Goal: Check status: Check status

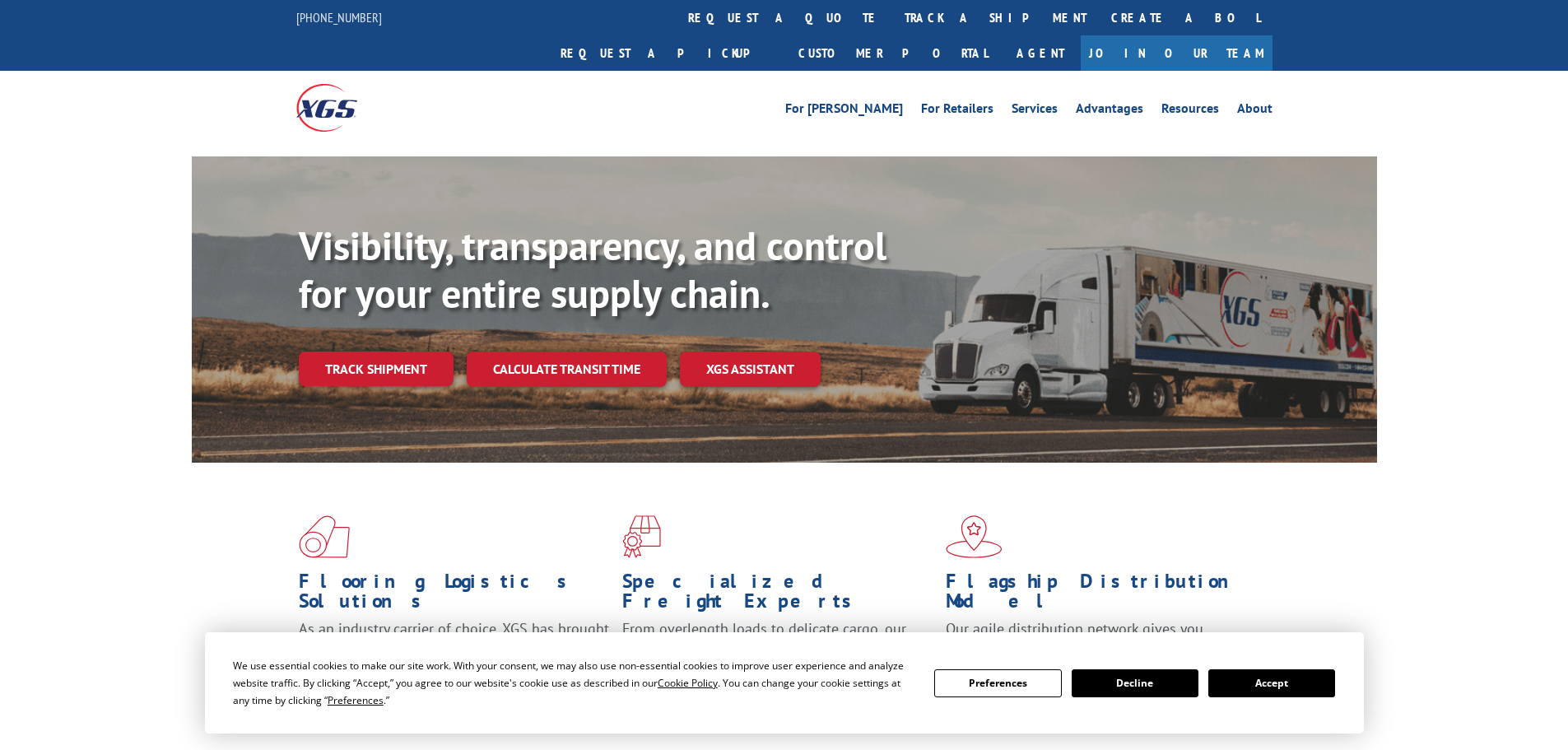
click at [1288, 683] on button "Accept" at bounding box center [1271, 682] width 127 height 28
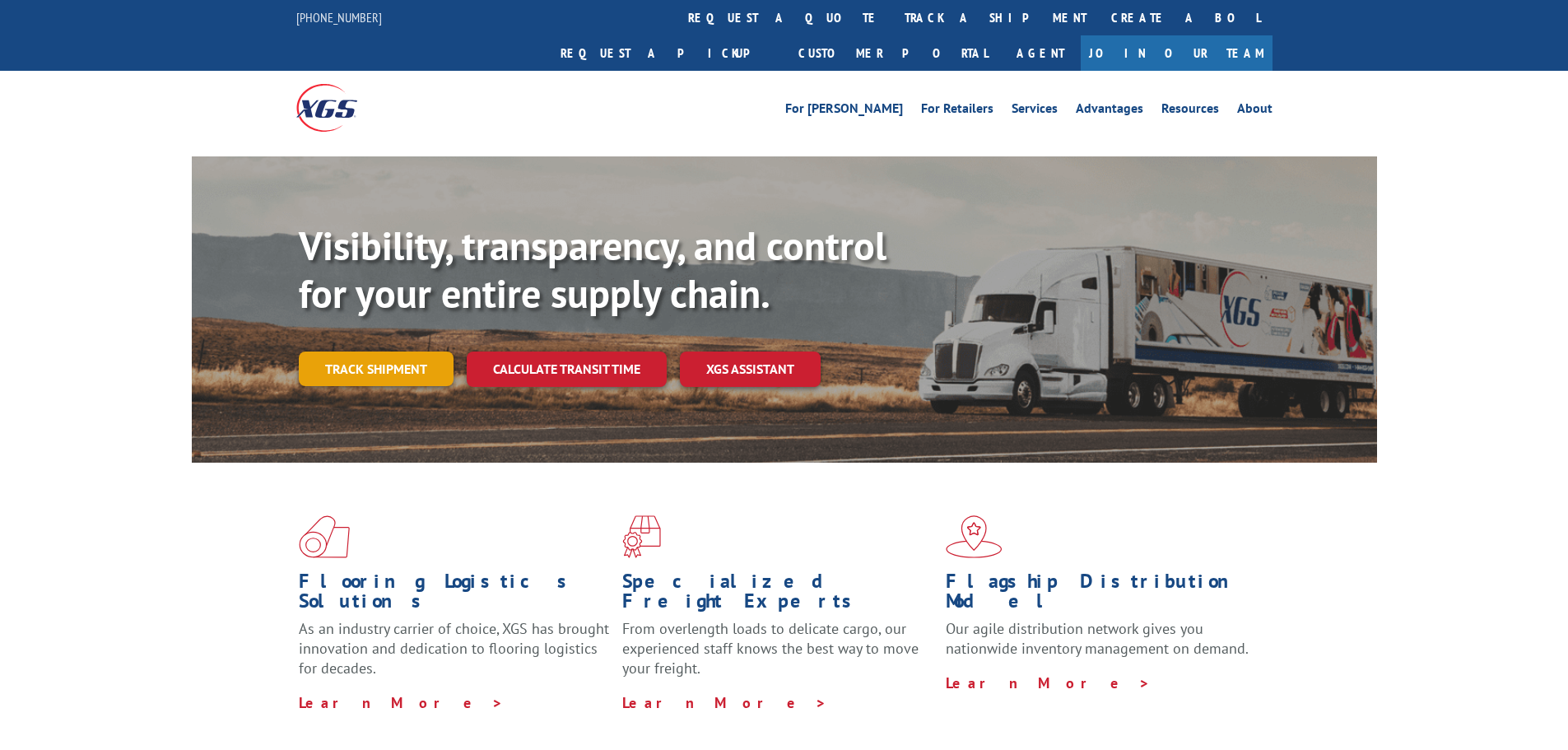
click at [387, 351] on link "Track shipment" at bounding box center [376, 368] width 155 height 34
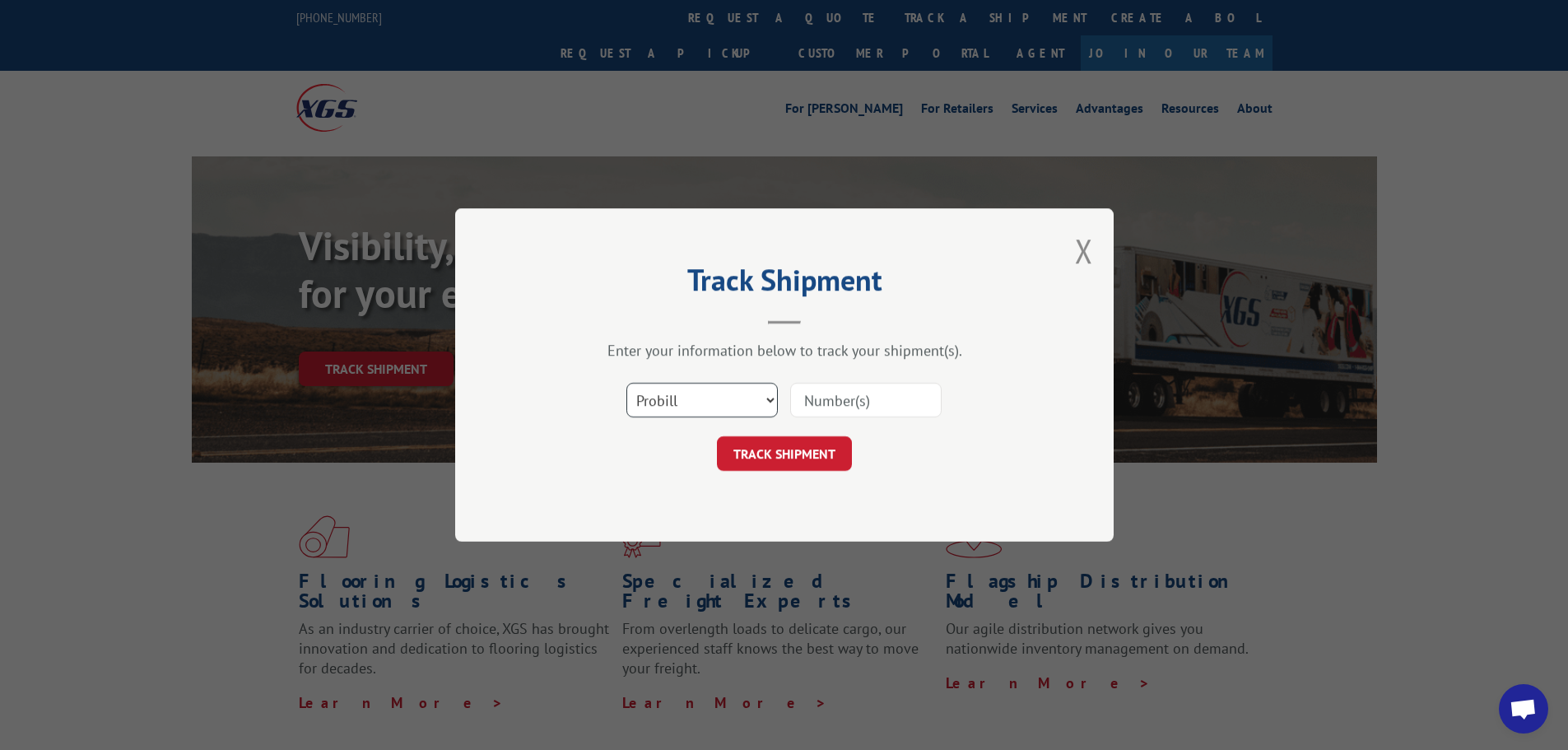
click at [661, 386] on select "Select category... Probill BOL PO" at bounding box center [701, 400] width 152 height 34
select select "po"
click at [626, 383] on select "Select category... Probill BOL PO" at bounding box center [701, 400] width 152 height 34
click at [841, 398] on input at bounding box center [866, 400] width 152 height 34
paste input "35536668"
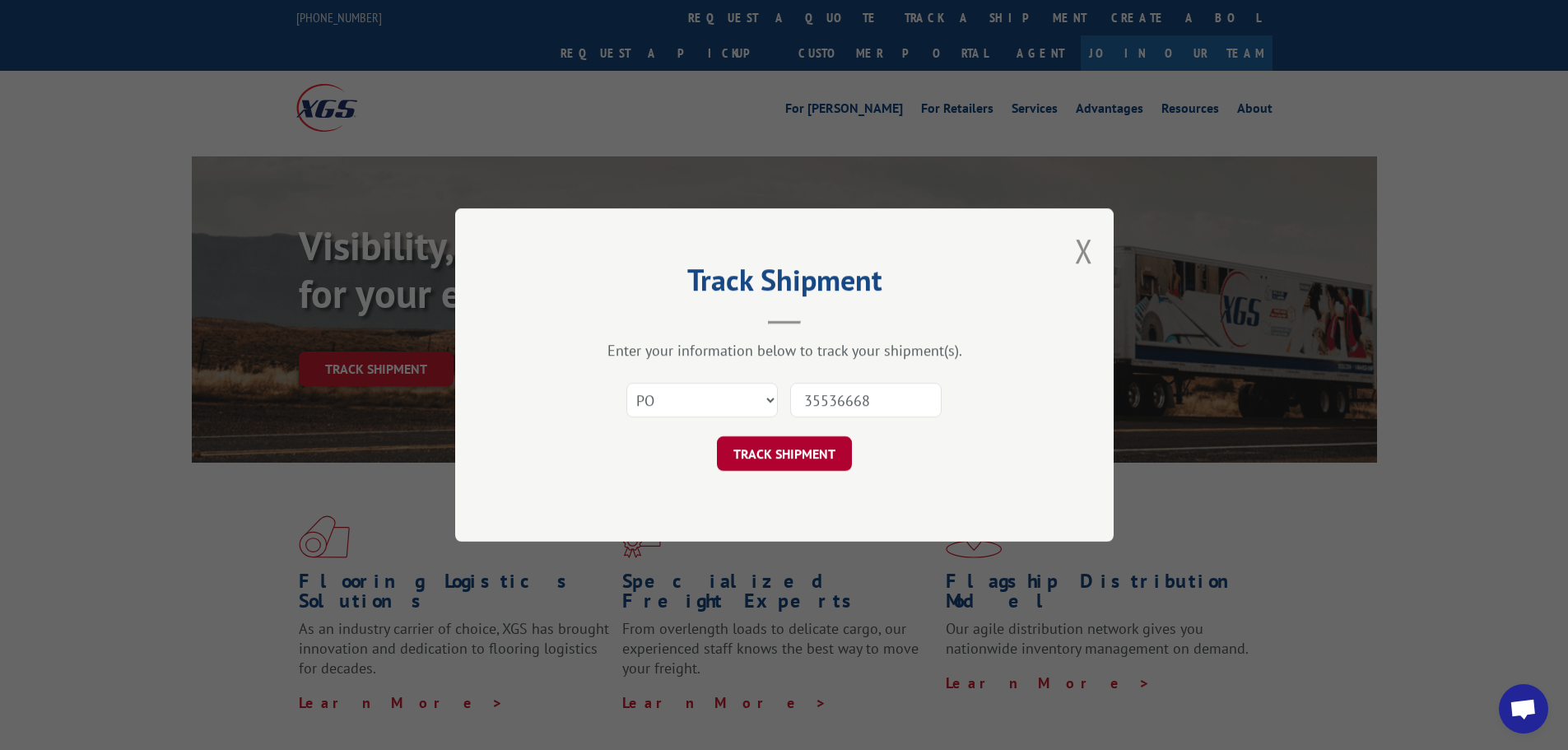
type input "35536668"
click at [819, 445] on button "TRACK SHIPMENT" at bounding box center [784, 453] width 135 height 34
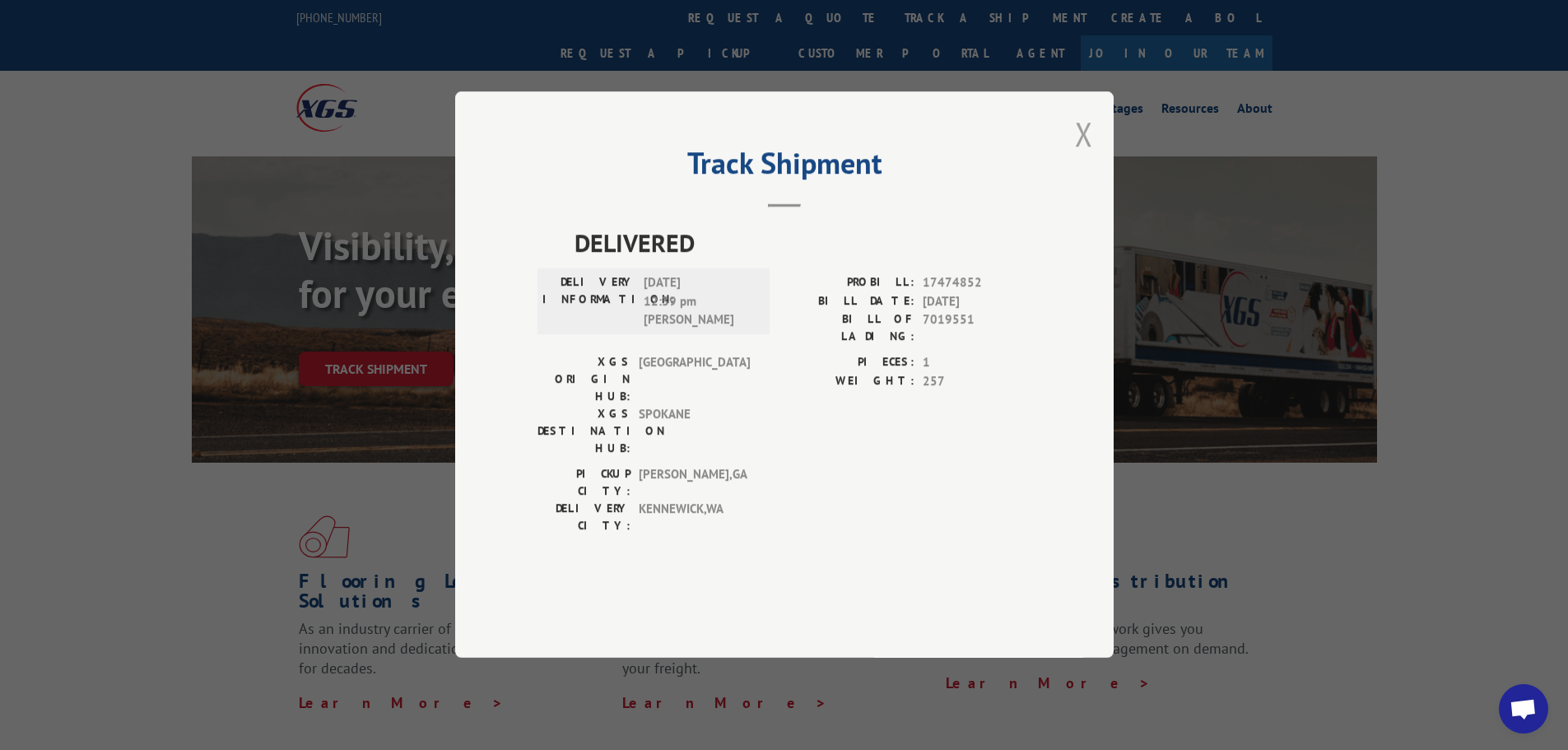
click at [1080, 156] on button "Close modal" at bounding box center [1083, 134] width 18 height 44
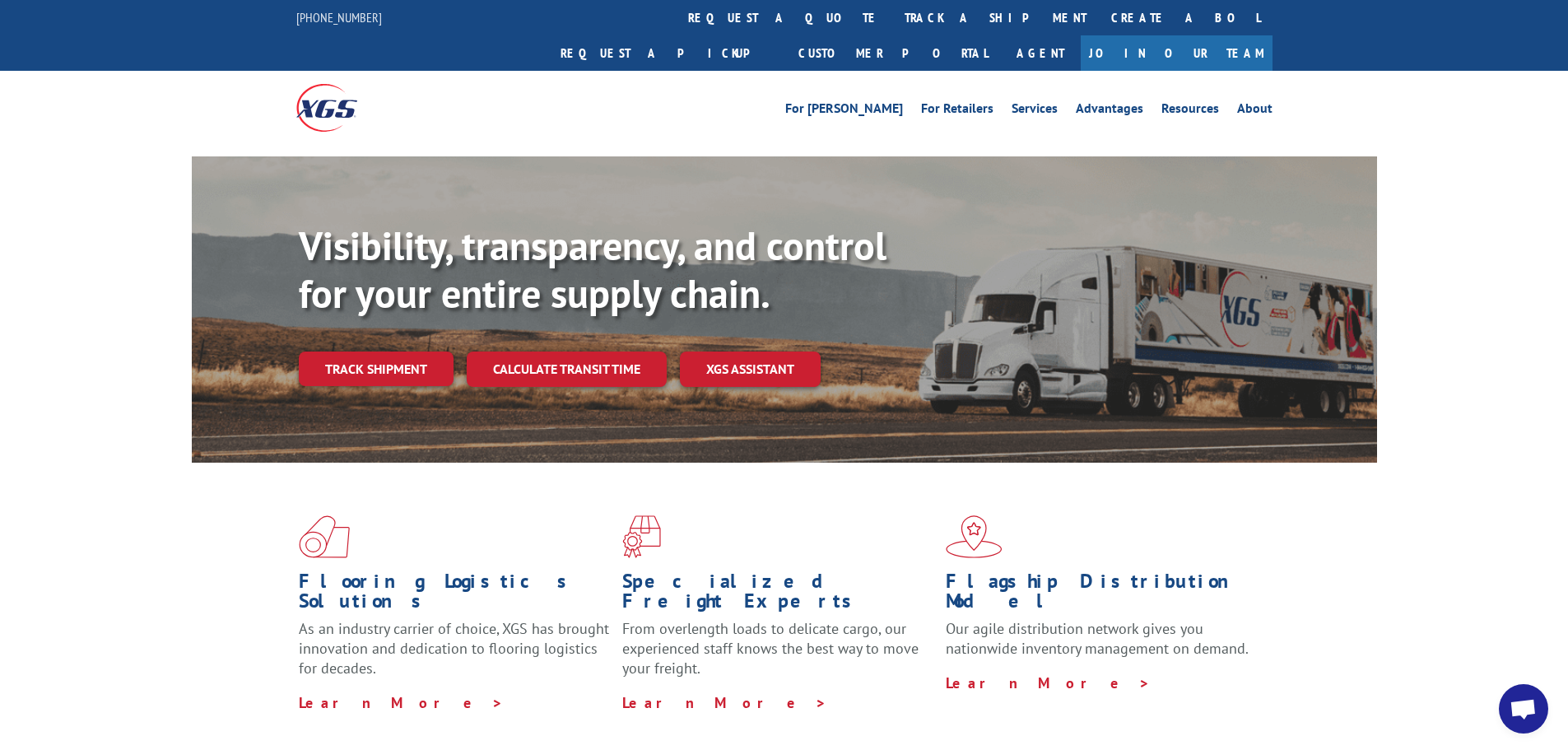
click at [392, 308] on div "Visibility, transparency, and control for your entire supply chain. Track shipm…" at bounding box center [838, 337] width 1078 height 230
click at [385, 351] on link "Track shipment" at bounding box center [376, 368] width 155 height 34
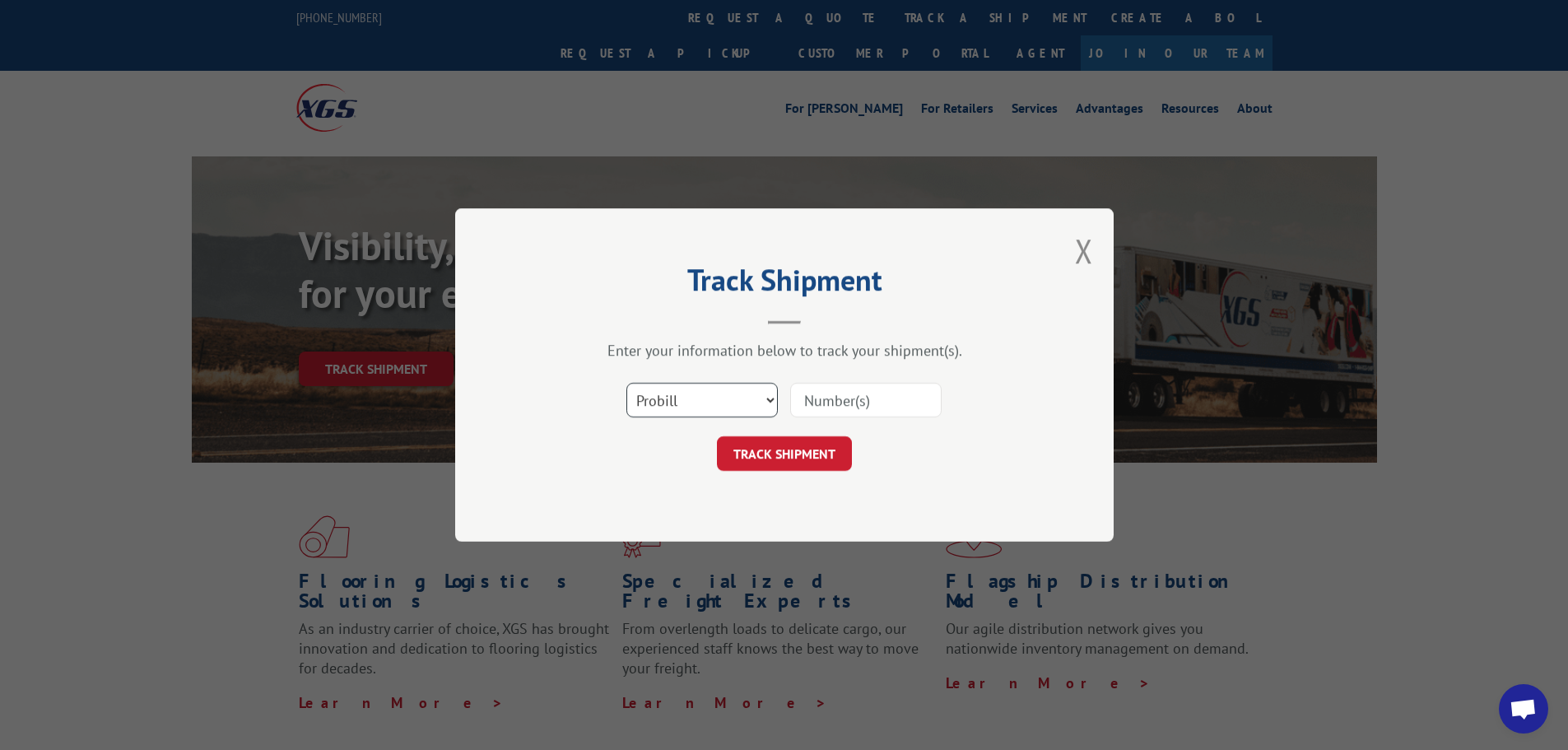
click at [683, 404] on select "Select category... Probill BOL PO" at bounding box center [701, 400] width 152 height 34
select select "po"
click at [626, 383] on select "Select category... Probill BOL PO" at bounding box center [701, 400] width 152 height 34
click at [831, 396] on input at bounding box center [866, 400] width 152 height 34
paste input "35536667"
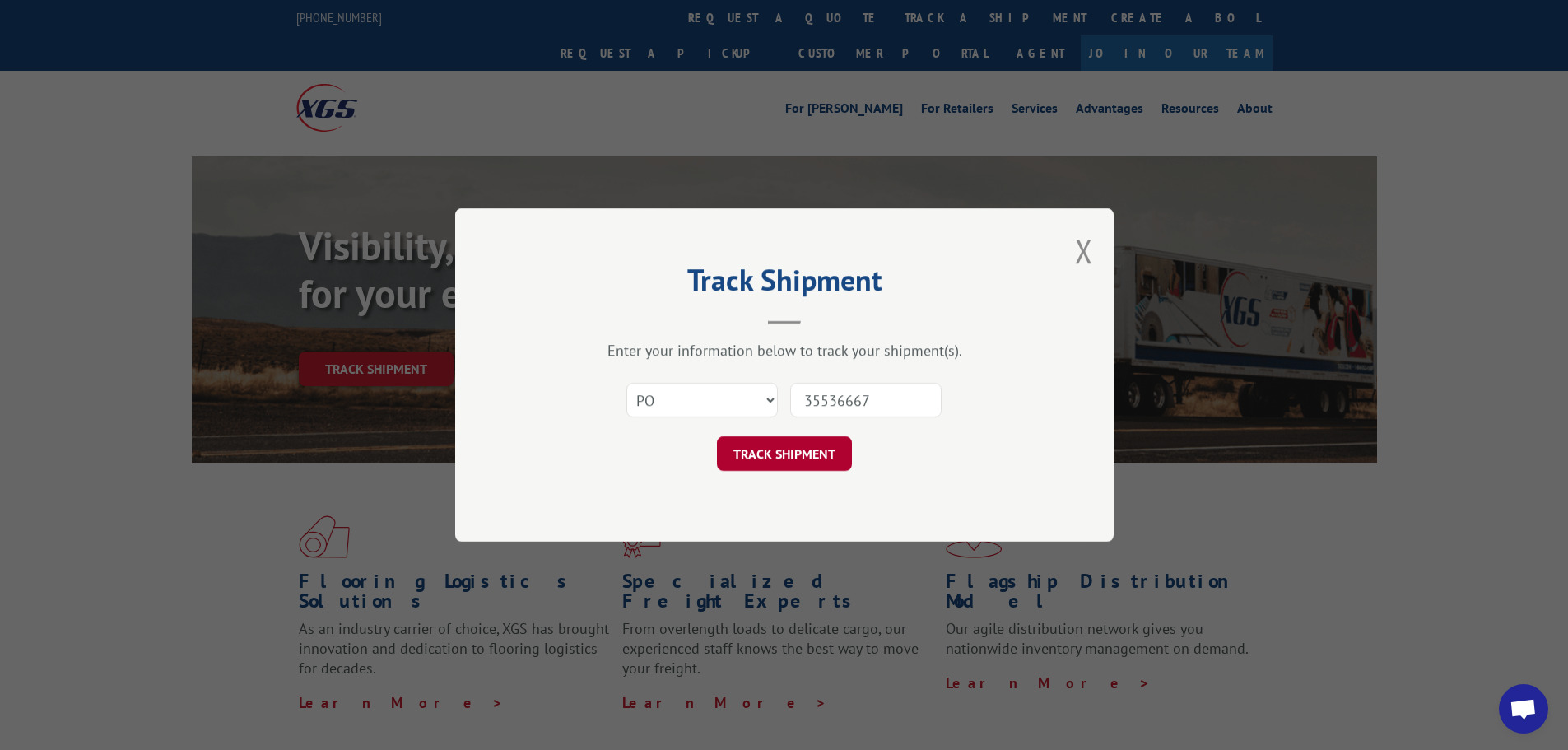
type input "35536667"
click at [777, 458] on button "TRACK SHIPMENT" at bounding box center [784, 453] width 135 height 34
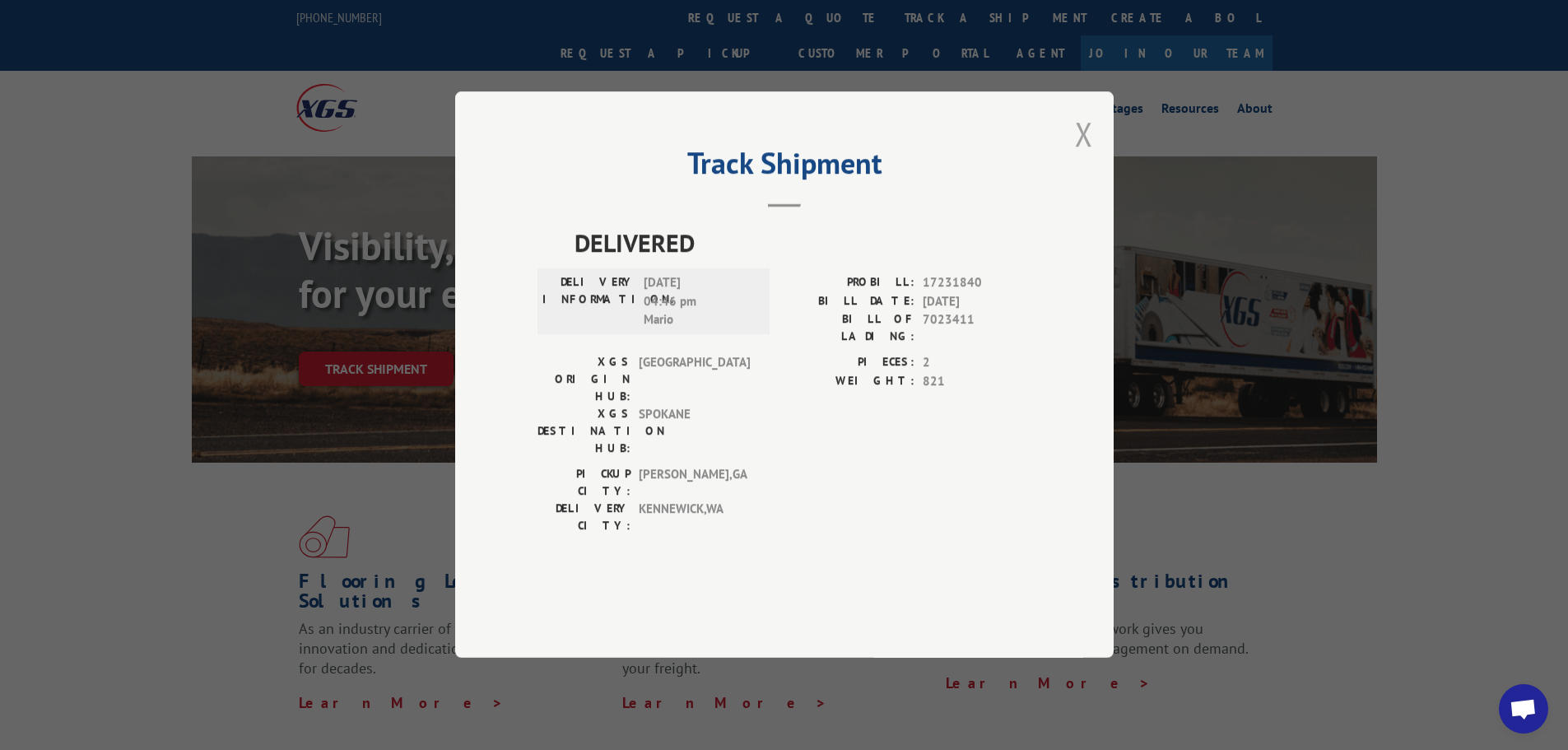
click at [1082, 156] on button "Close modal" at bounding box center [1083, 134] width 18 height 44
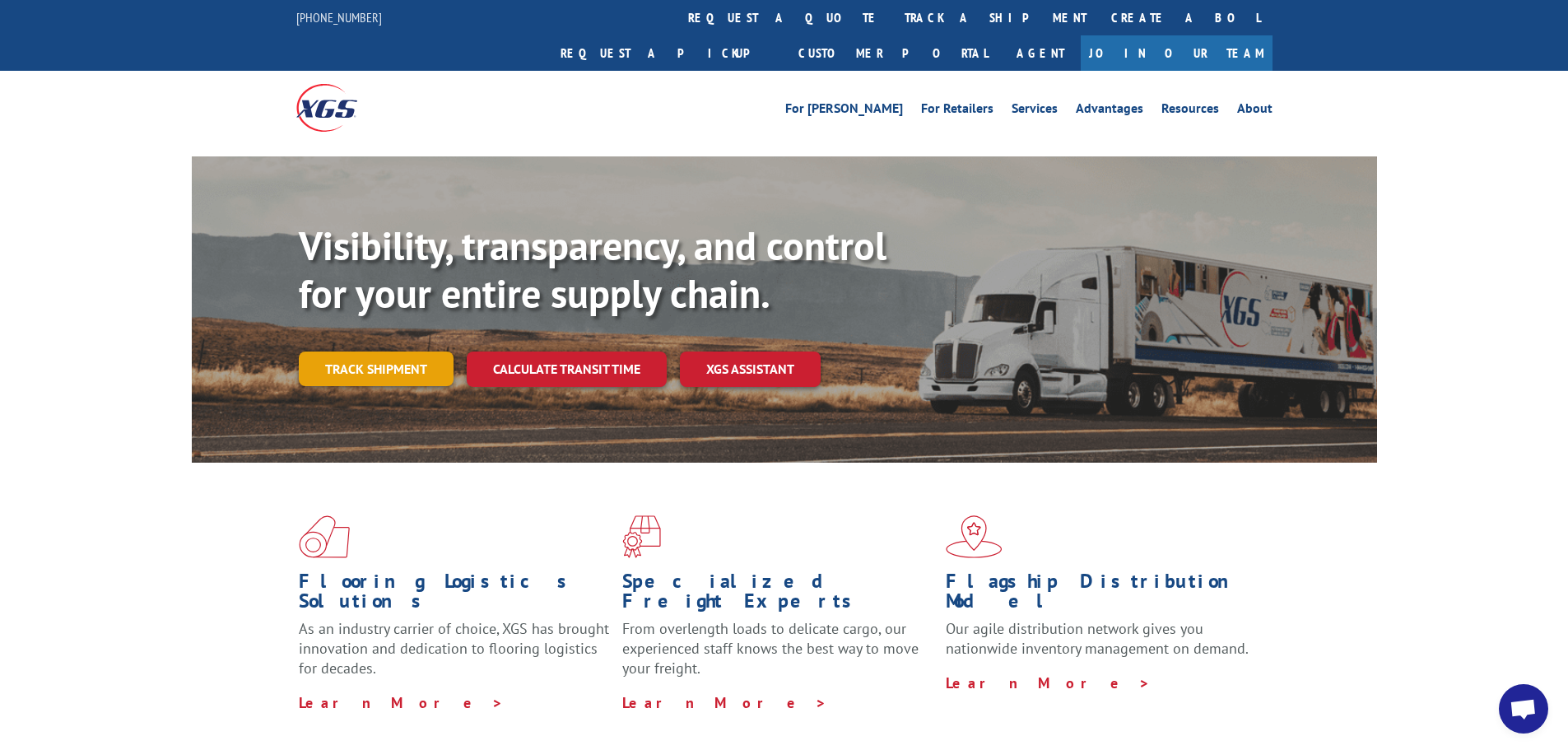
click at [412, 351] on link "Track shipment" at bounding box center [376, 368] width 155 height 34
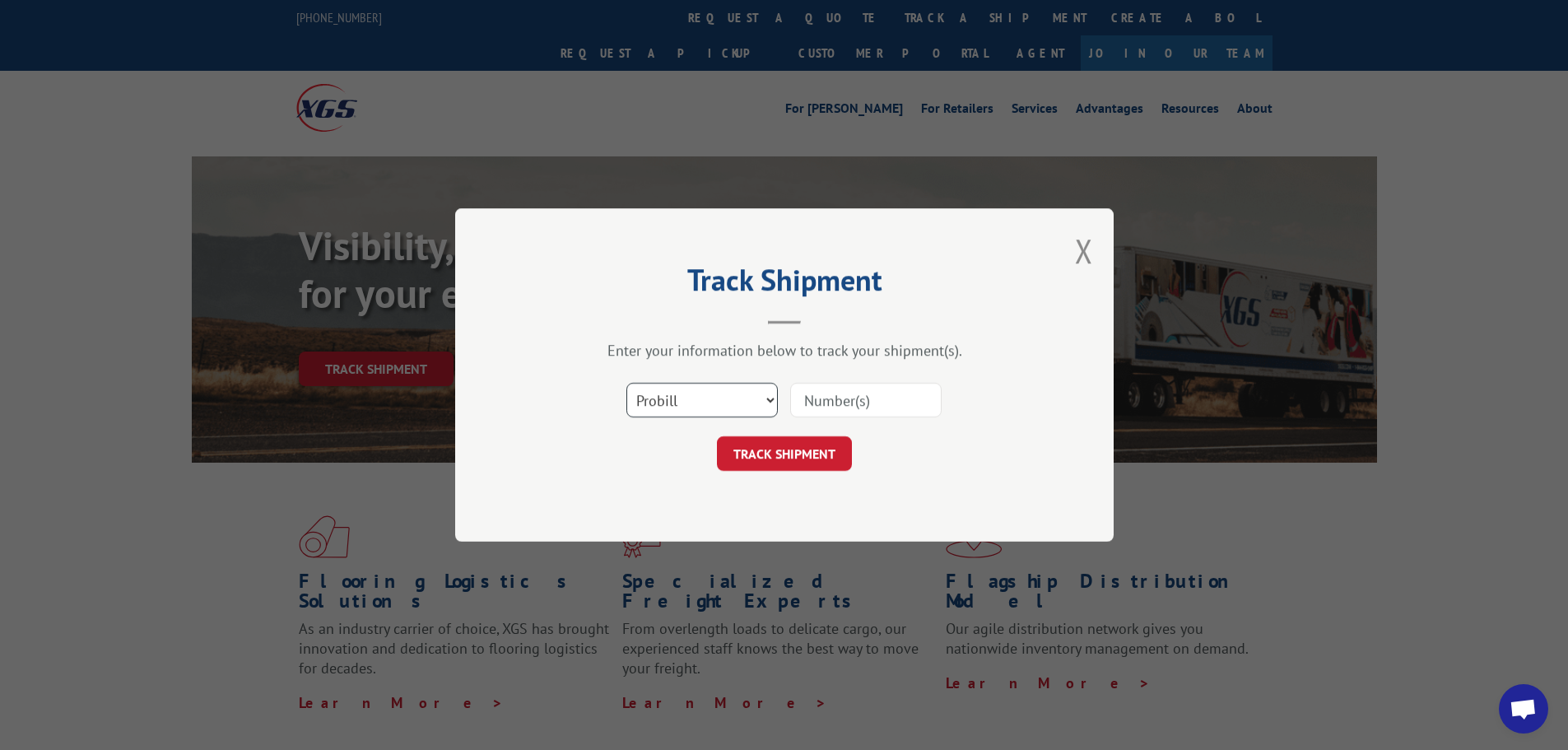
click at [710, 398] on select "Select category... Probill BOL PO" at bounding box center [701, 400] width 152 height 34
select select "po"
click at [626, 383] on select "Select category... Probill BOL PO" at bounding box center [701, 400] width 152 height 34
click at [861, 391] on input at bounding box center [866, 400] width 152 height 34
paste input "35536800"
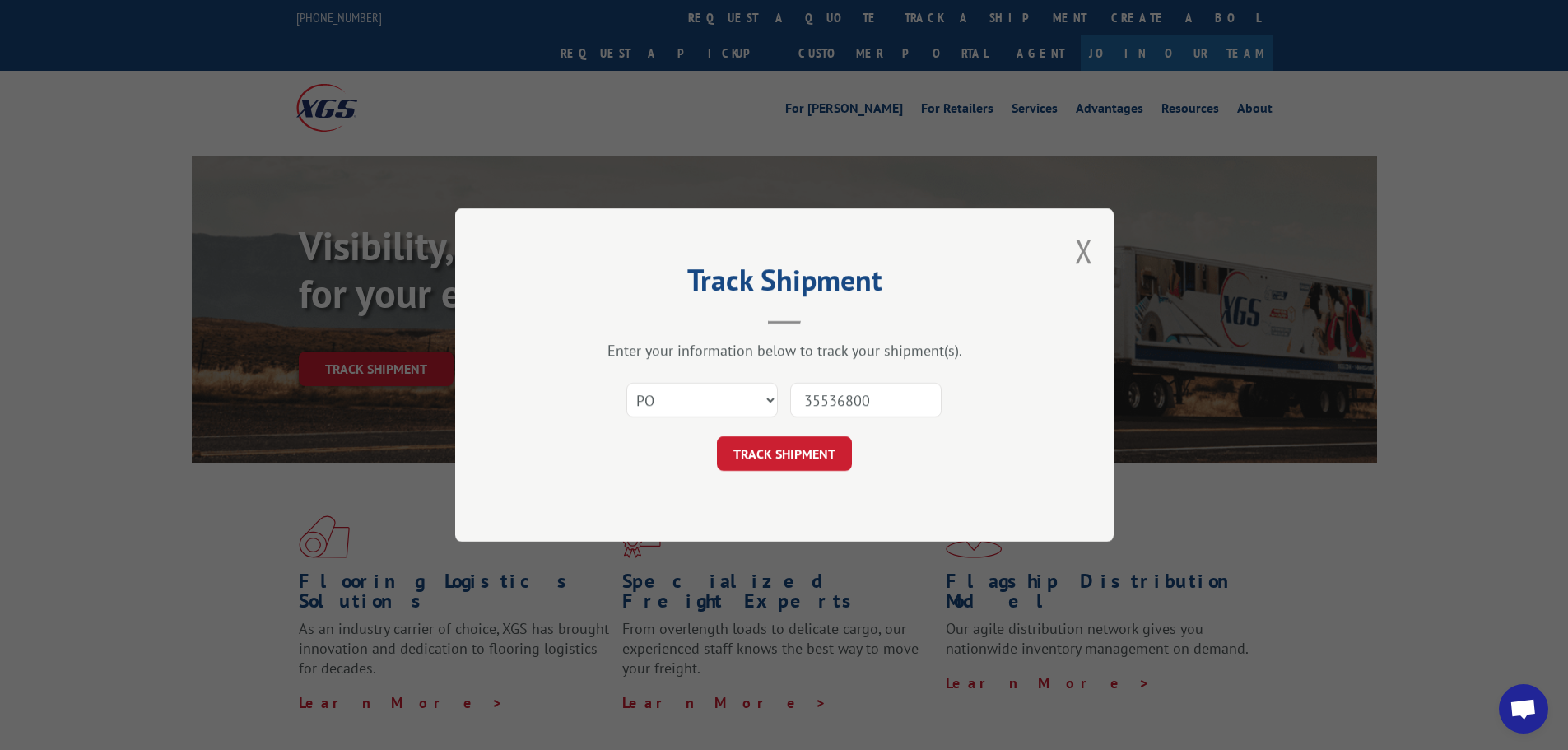
type input "35536800"
click at [818, 435] on form "Select category... Probill BOL PO 35536800 TRACK SHIPMENT" at bounding box center [784, 422] width 494 height 98
click at [821, 445] on button "TRACK SHIPMENT" at bounding box center [784, 453] width 135 height 34
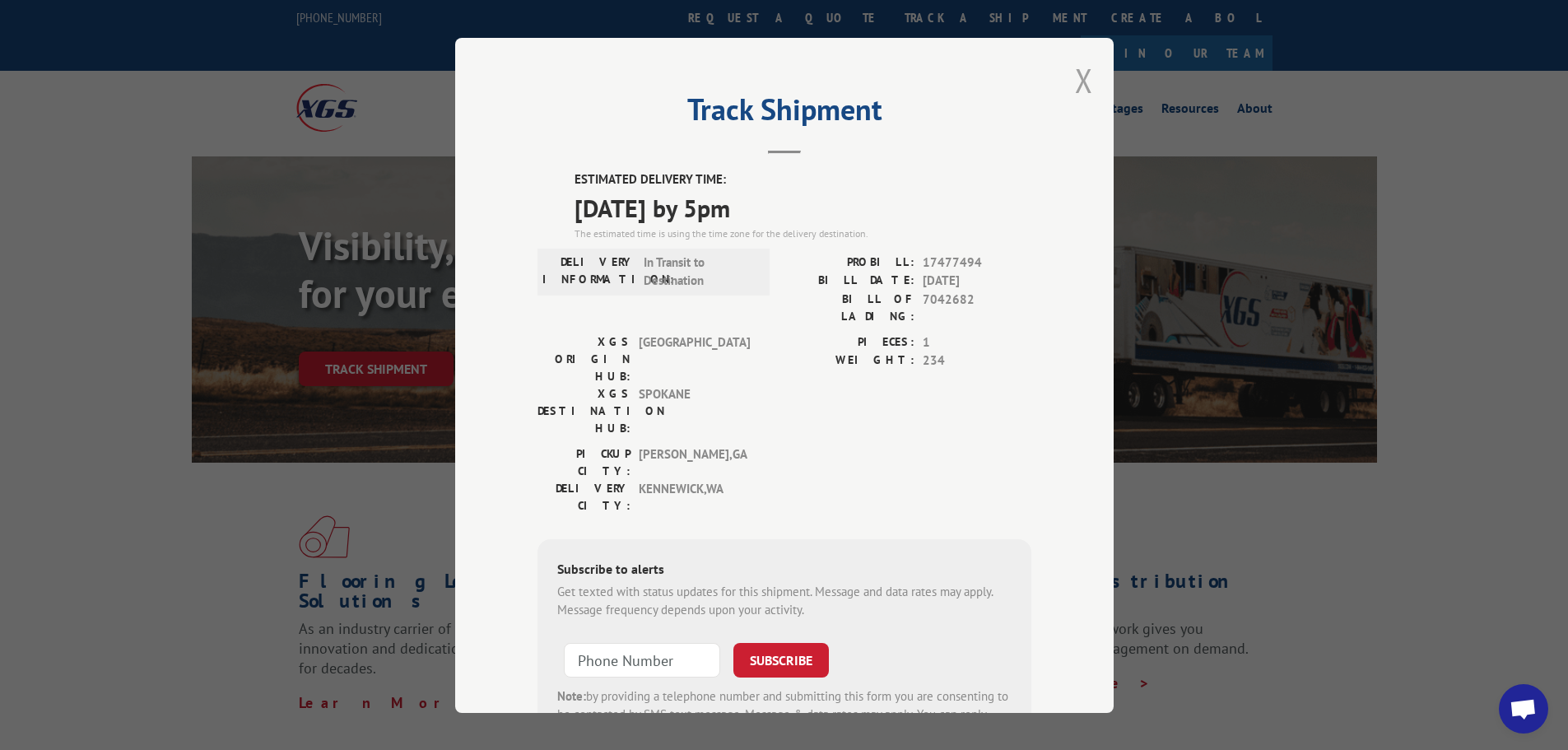
click at [1075, 80] on button "Close modal" at bounding box center [1083, 80] width 18 height 44
